Goal: Find specific page/section: Find specific page/section

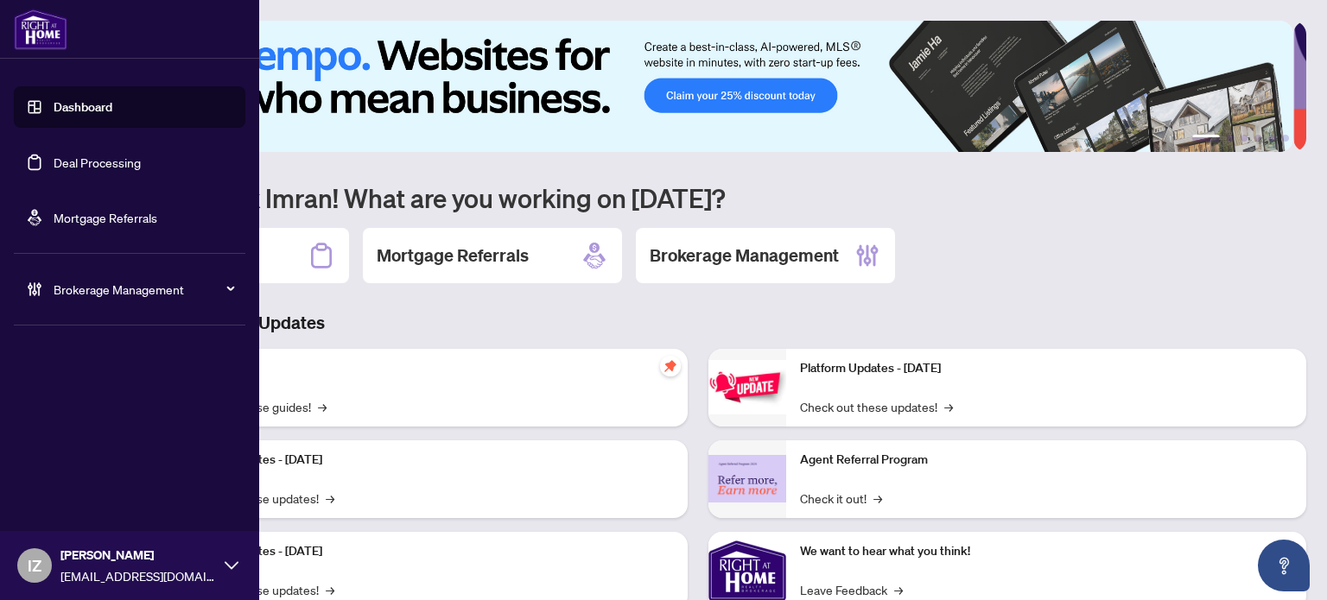
click at [164, 183] on ul "Dashboard Deal Processing Mortgage Referrals" at bounding box center [129, 162] width 231 height 152
click at [141, 170] on link "Deal Processing" at bounding box center [97, 163] width 87 height 16
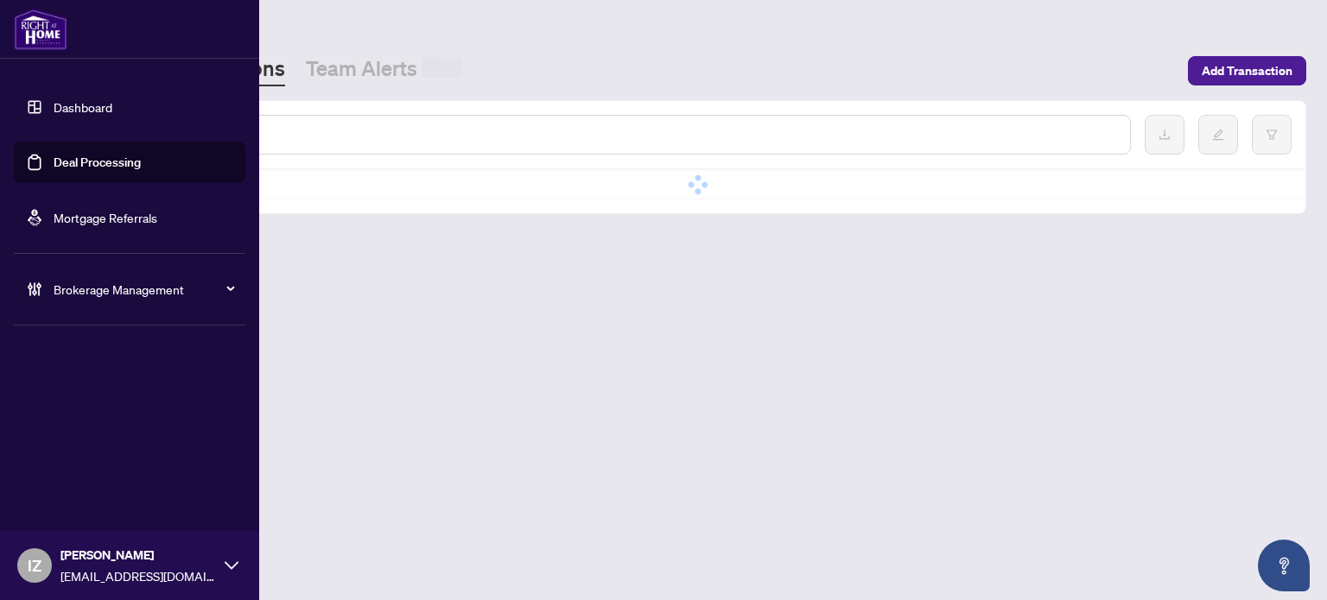
click at [141, 167] on link "Deal Processing" at bounding box center [97, 163] width 87 height 16
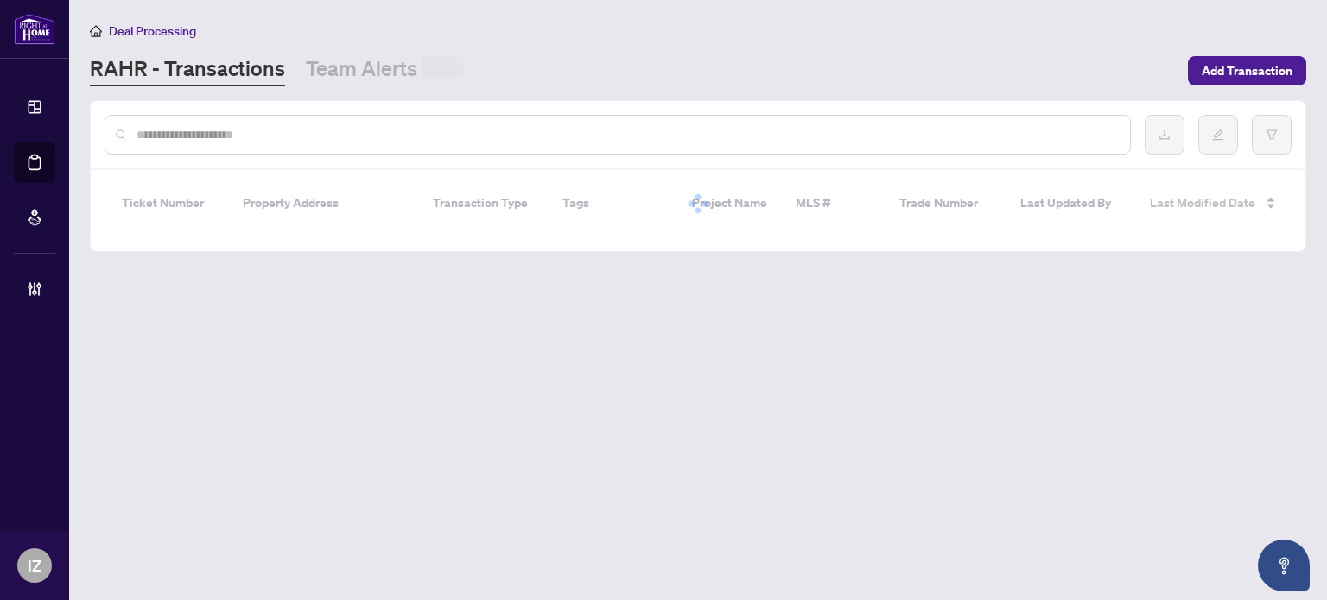
click at [504, 148] on div at bounding box center [618, 135] width 1026 height 40
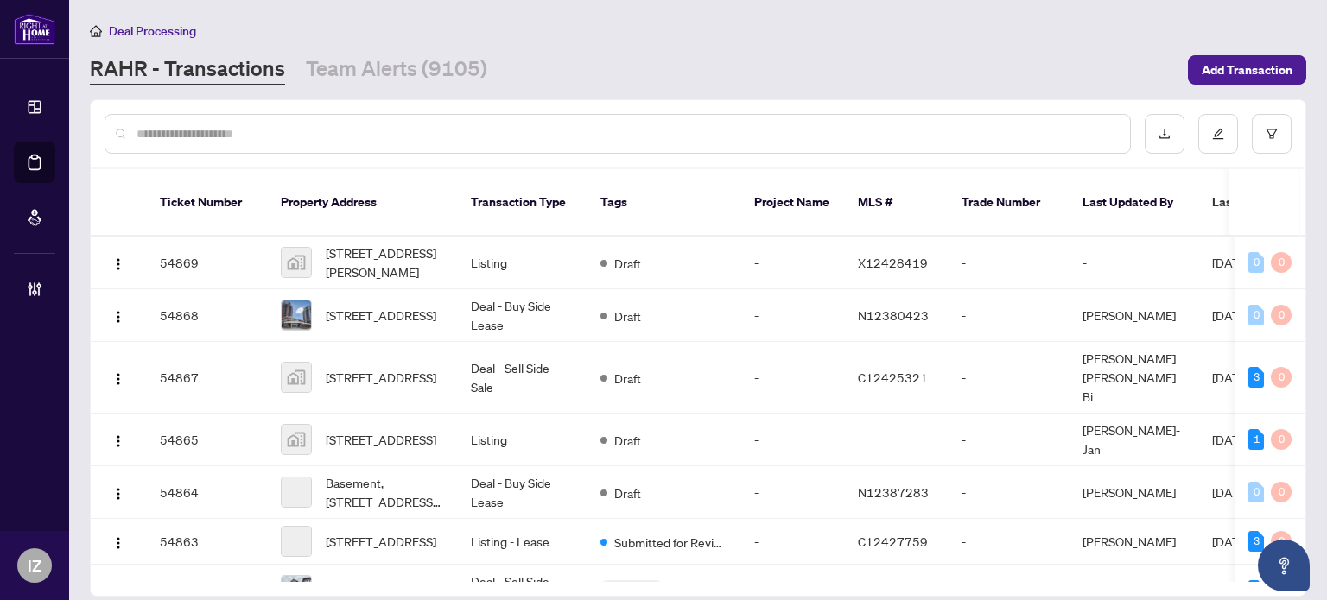
click at [501, 137] on input "text" at bounding box center [626, 133] width 980 height 19
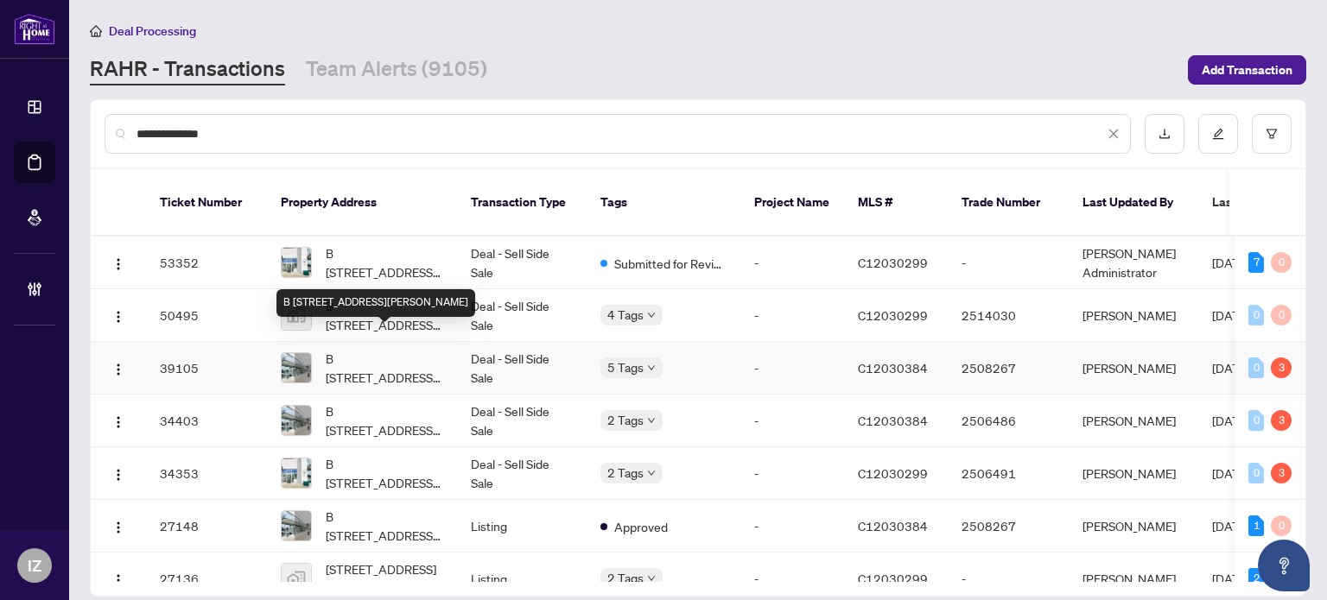
type input "**********"
click at [404, 349] on span "B [STREET_ADDRESS][PERSON_NAME]" at bounding box center [384, 368] width 117 height 38
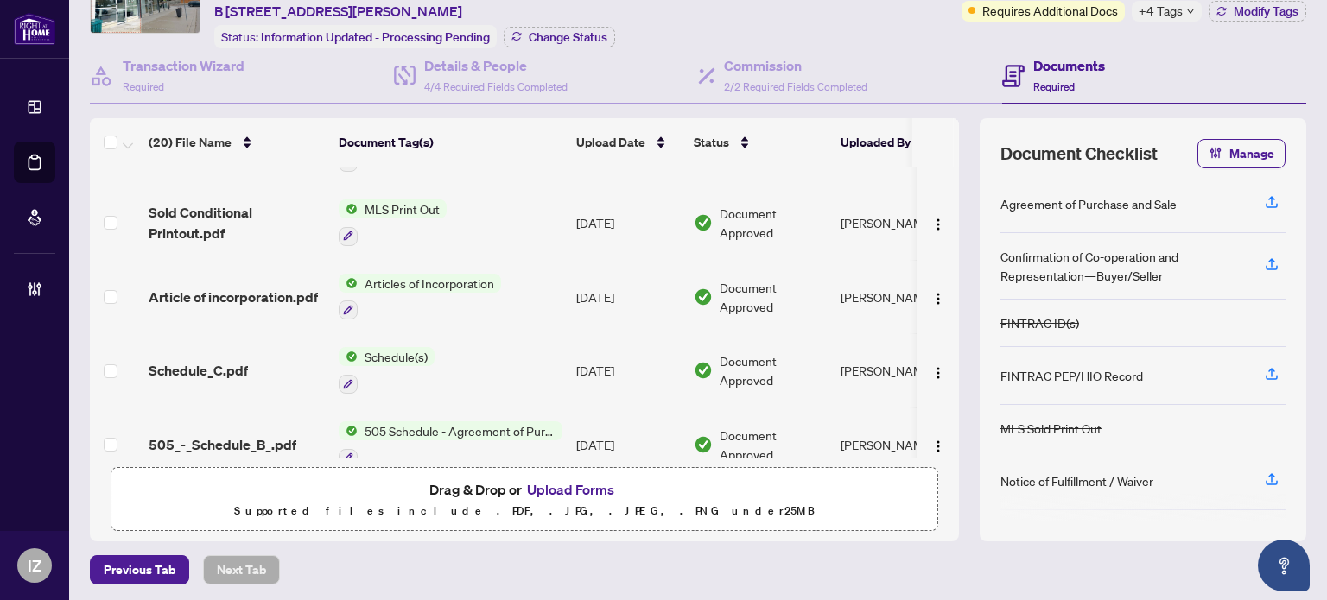
scroll to position [1037, 0]
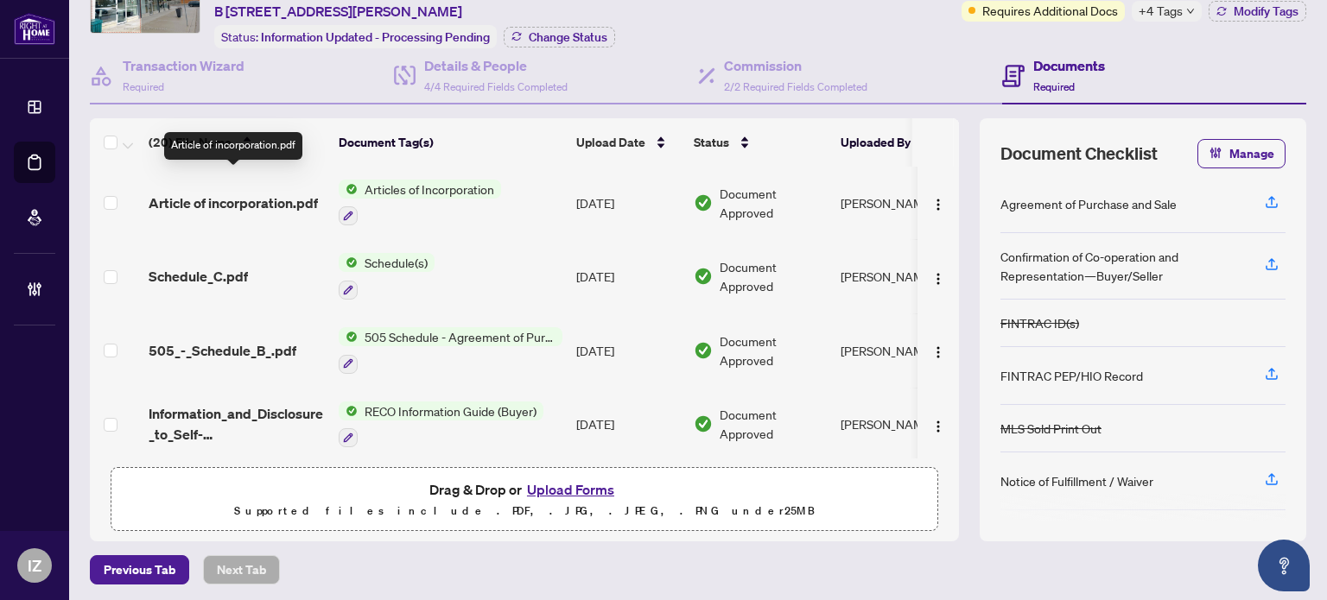
click at [250, 193] on span "Article of incorporation.pdf" at bounding box center [233, 203] width 169 height 21
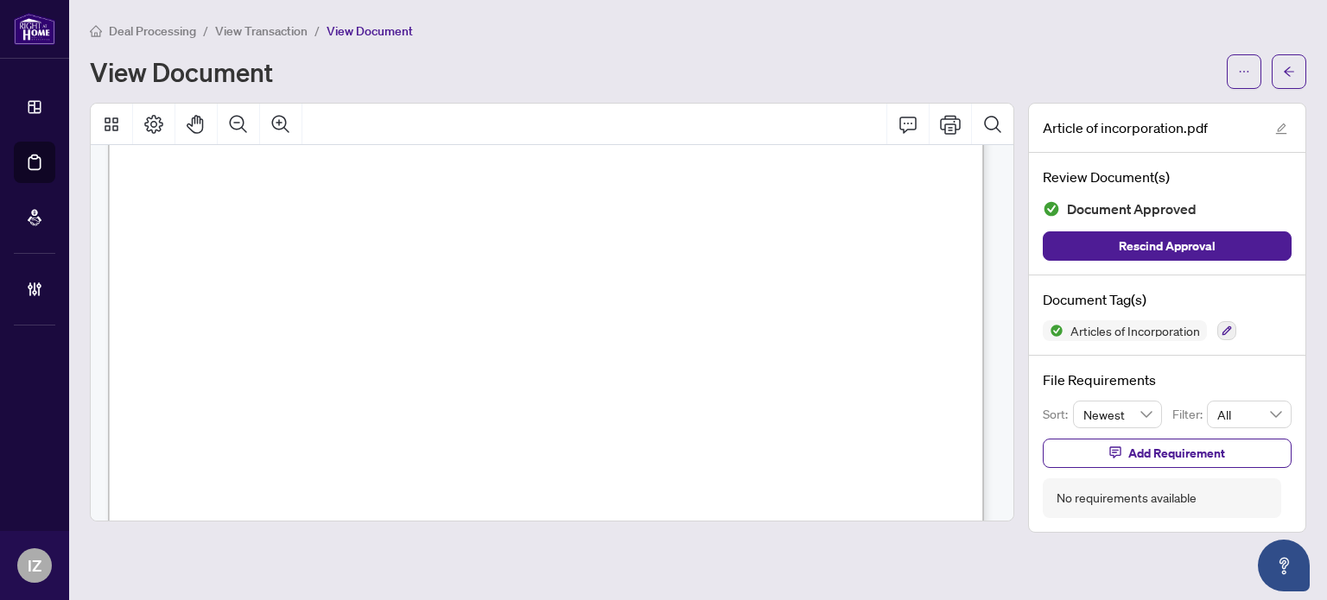
scroll to position [1728, 0]
click at [1298, 72] on button "button" at bounding box center [1288, 71] width 35 height 35
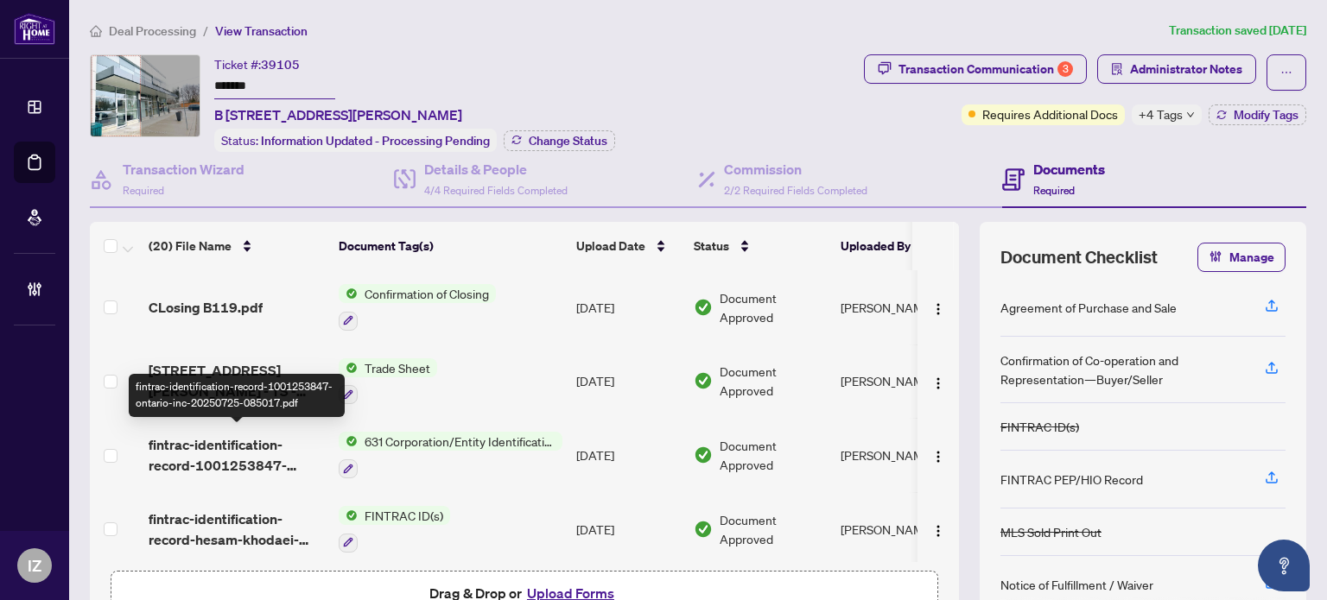
click at [288, 453] on span "fintrac-identification-record-1001253847-ontario-inc-20250725-085017.pdf" at bounding box center [237, 454] width 176 height 41
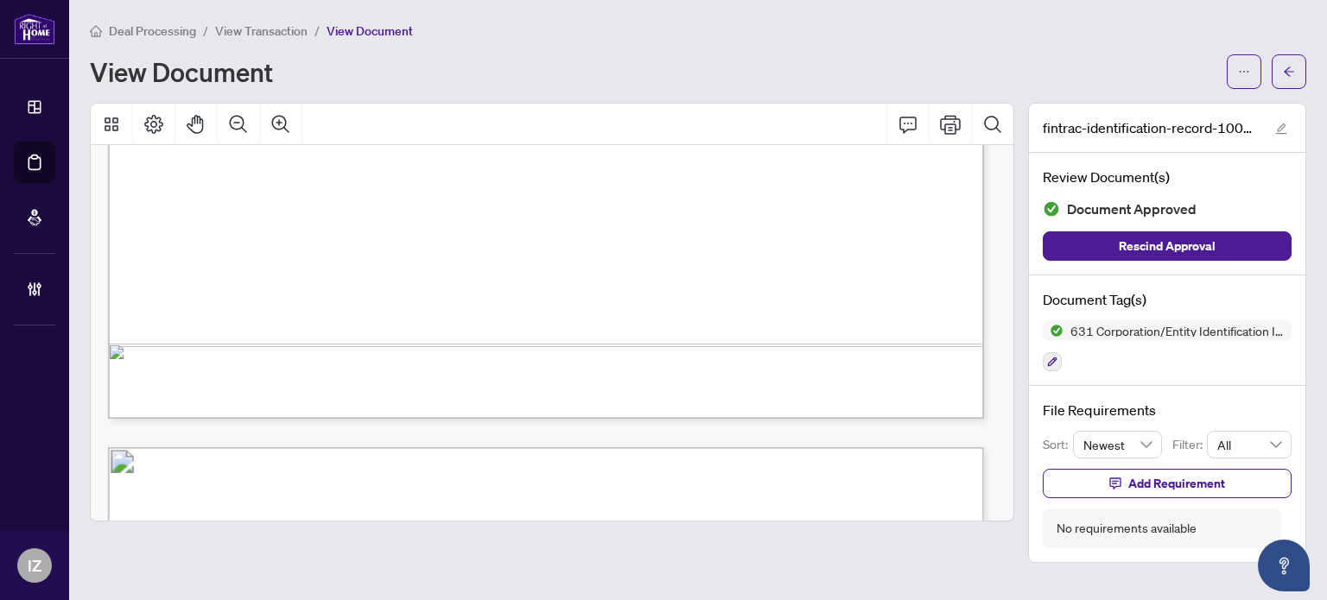
scroll to position [2073, 0]
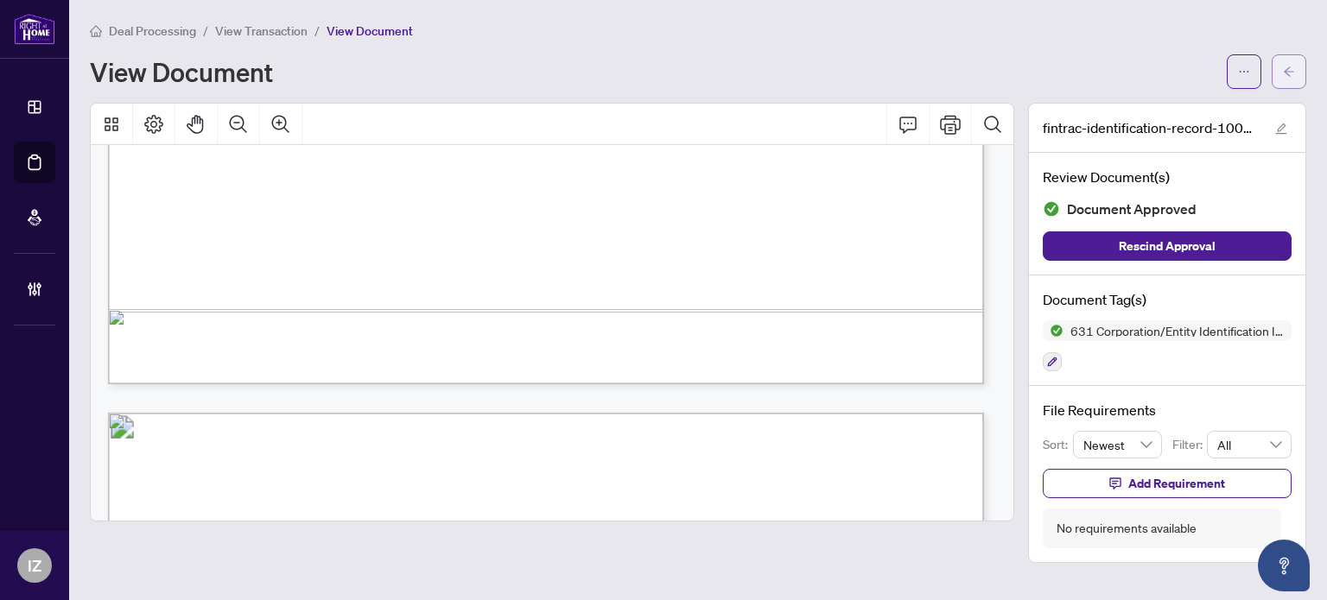
click at [1292, 77] on span "button" at bounding box center [1289, 72] width 12 height 28
